Goal: Register for event/course

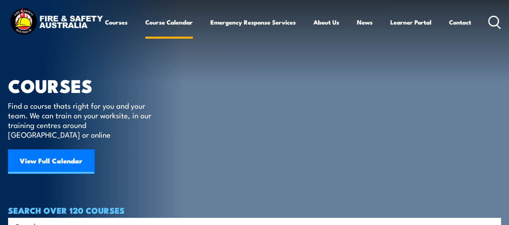
click at [145, 32] on link "Course Calendar" at bounding box center [168, 21] width 47 height 19
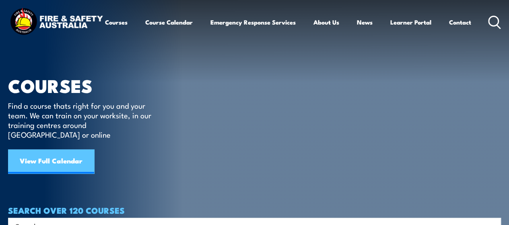
click at [65, 154] on link "View Full Calendar" at bounding box center [51, 161] width 86 height 24
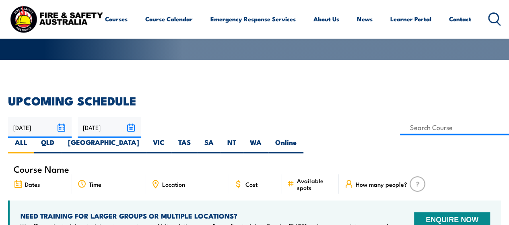
scroll to position [147, 0]
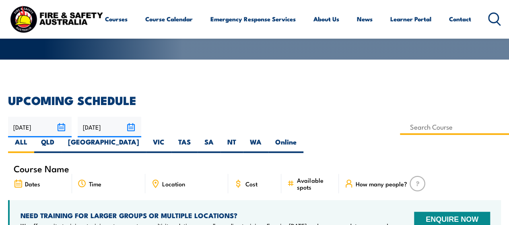
click at [400, 126] on input at bounding box center [454, 127] width 109 height 16
type input "Operate Breathing Apparatus Training"
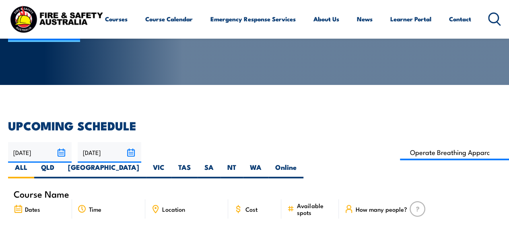
scroll to position [122, 0]
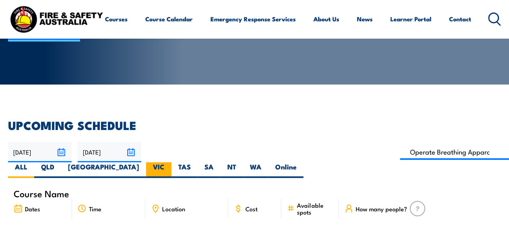
click at [171, 162] on label "VIC" at bounding box center [158, 170] width 25 height 16
click at [170, 162] on input "VIC" at bounding box center [166, 164] width 5 height 5
radio input "true"
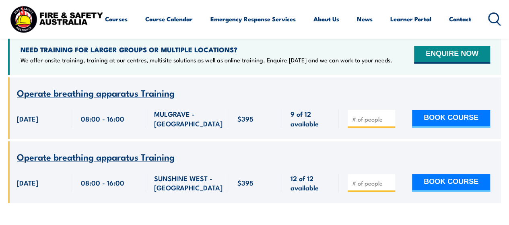
scroll to position [313, 0]
